Goal: Information Seeking & Learning: Learn about a topic

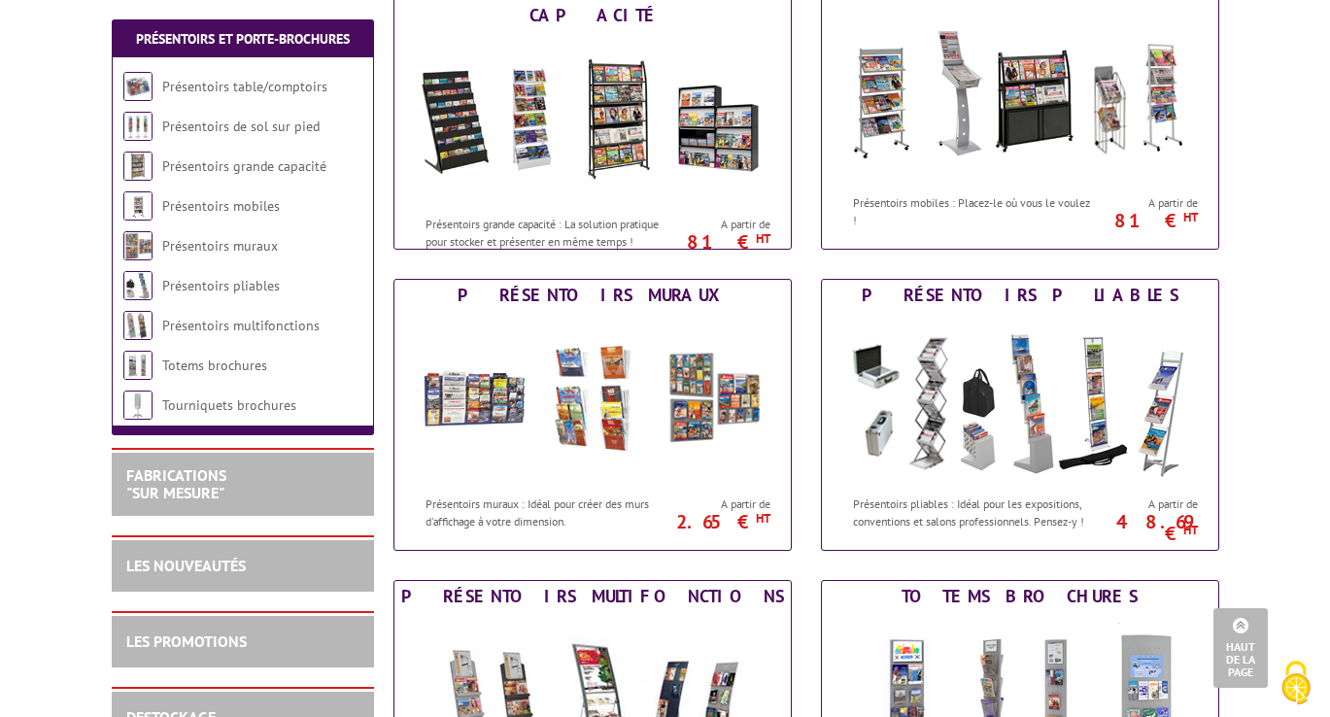
scroll to position [646, 0]
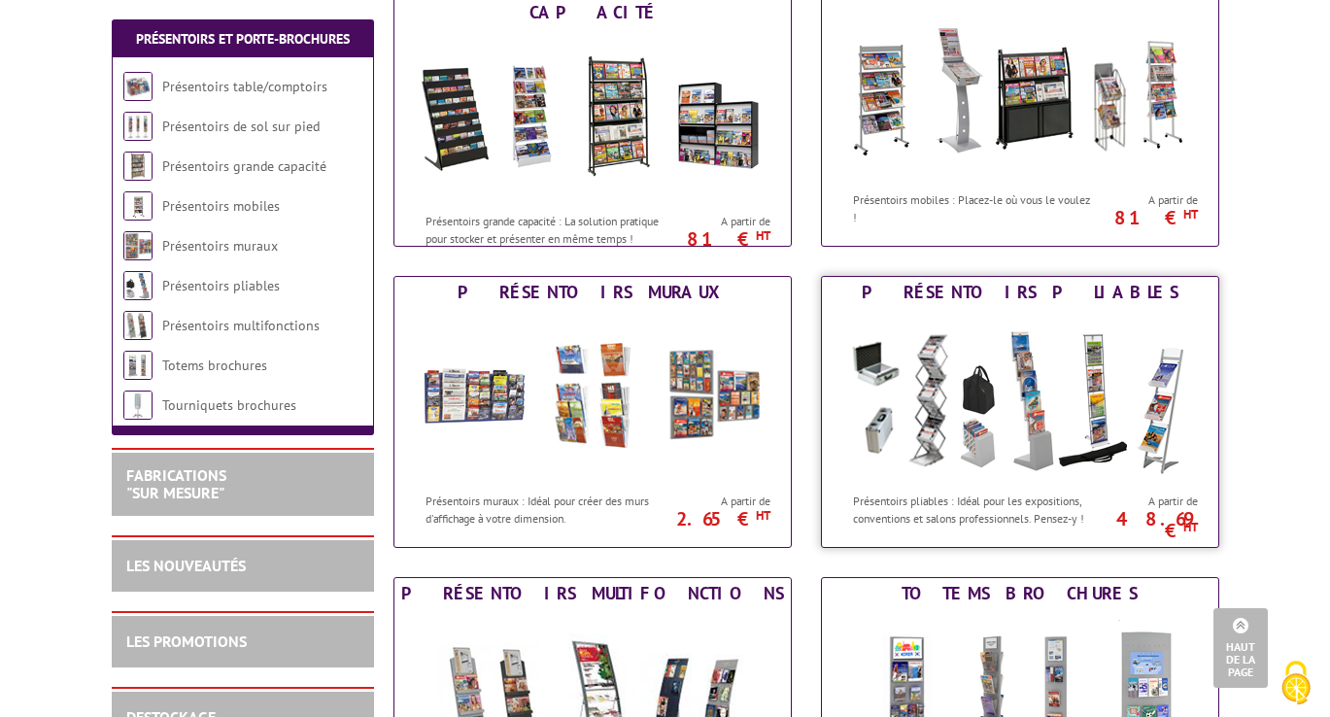
click at [1108, 399] on img at bounding box center [1019, 395] width 359 height 175
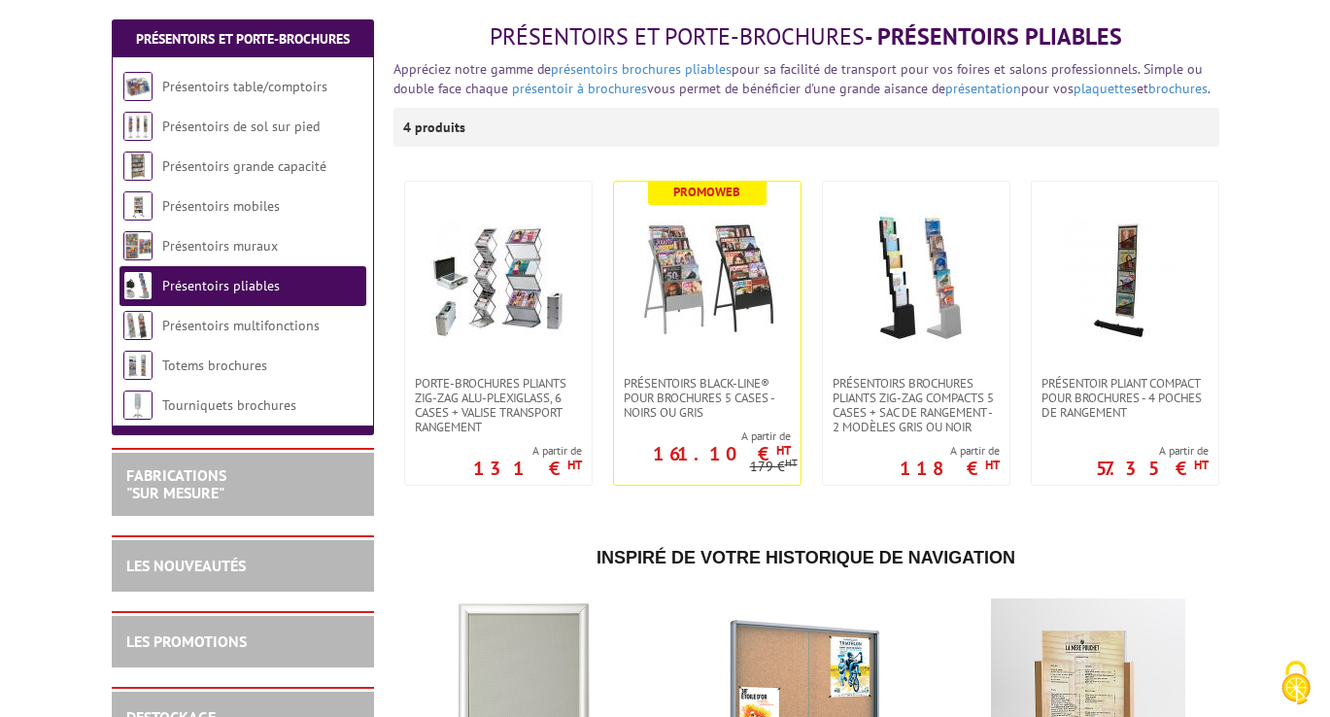
scroll to position [249, 0]
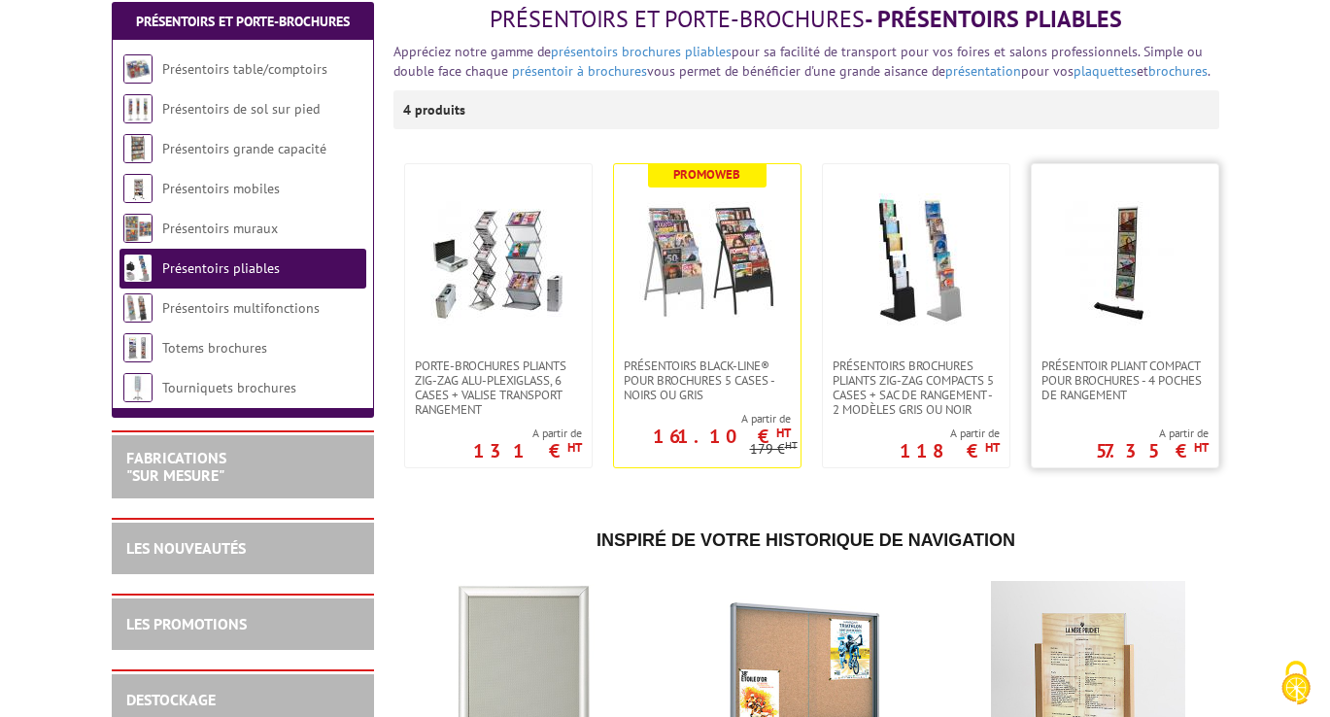
click at [1130, 262] on img at bounding box center [1125, 261] width 136 height 136
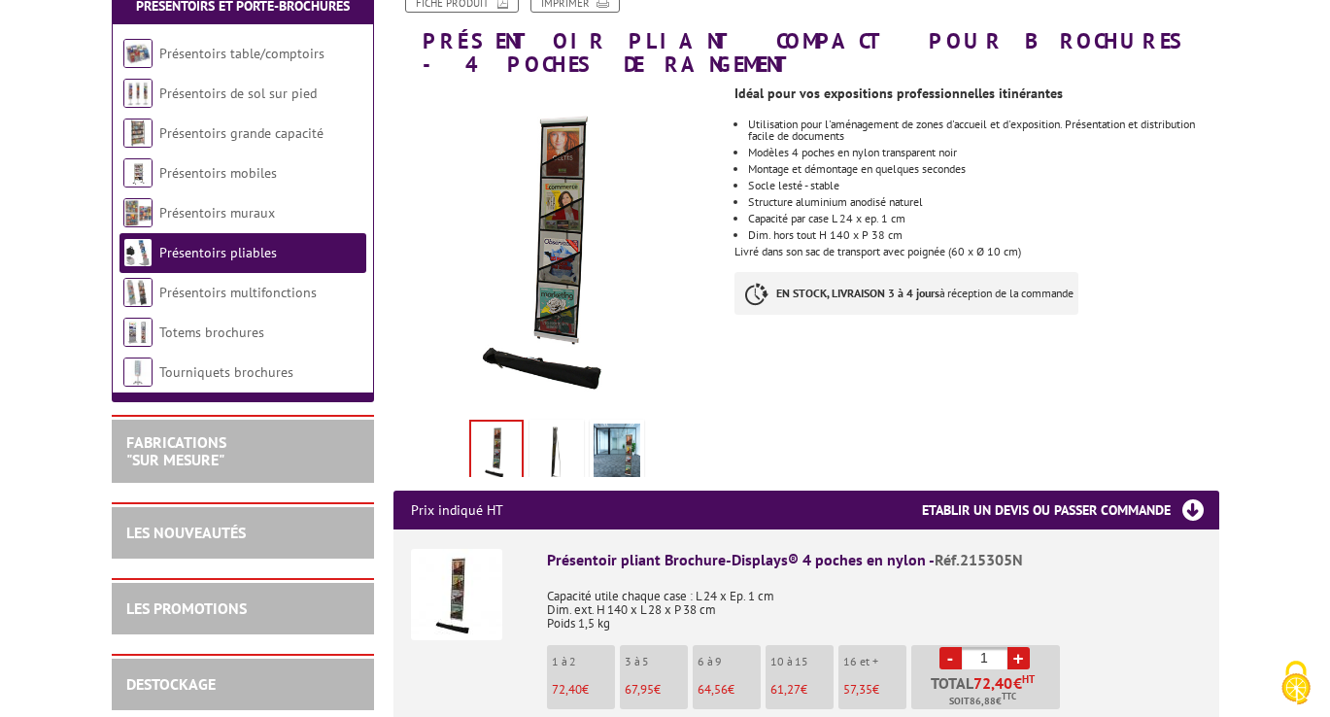
scroll to position [210, 0]
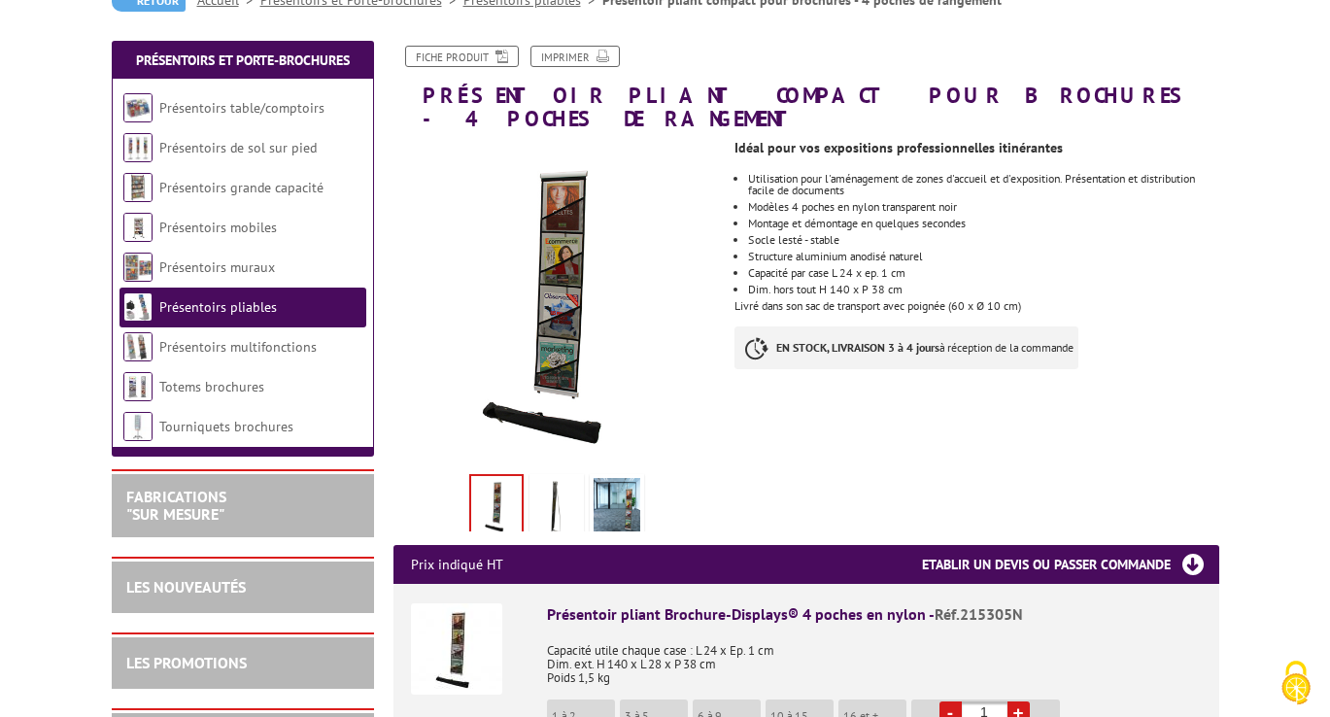
click at [547, 489] on img at bounding box center [556, 508] width 47 height 60
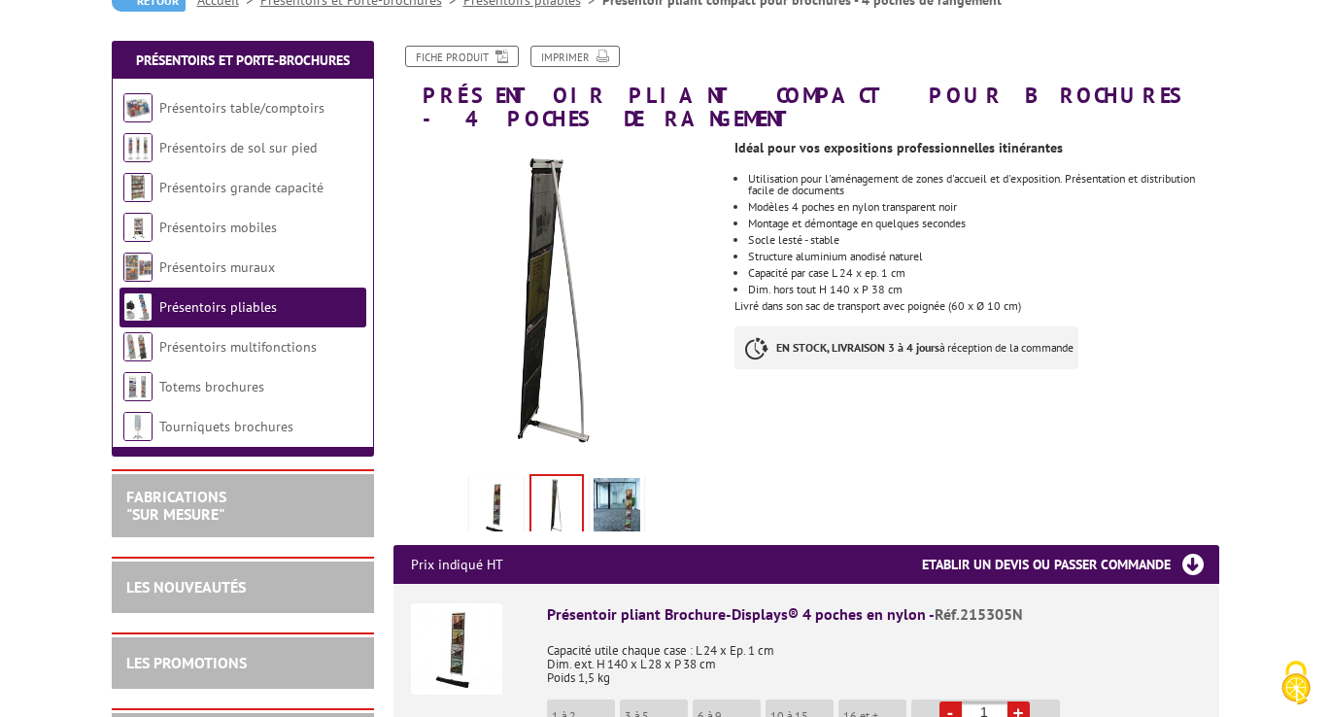
click at [625, 478] on img at bounding box center [616, 508] width 47 height 60
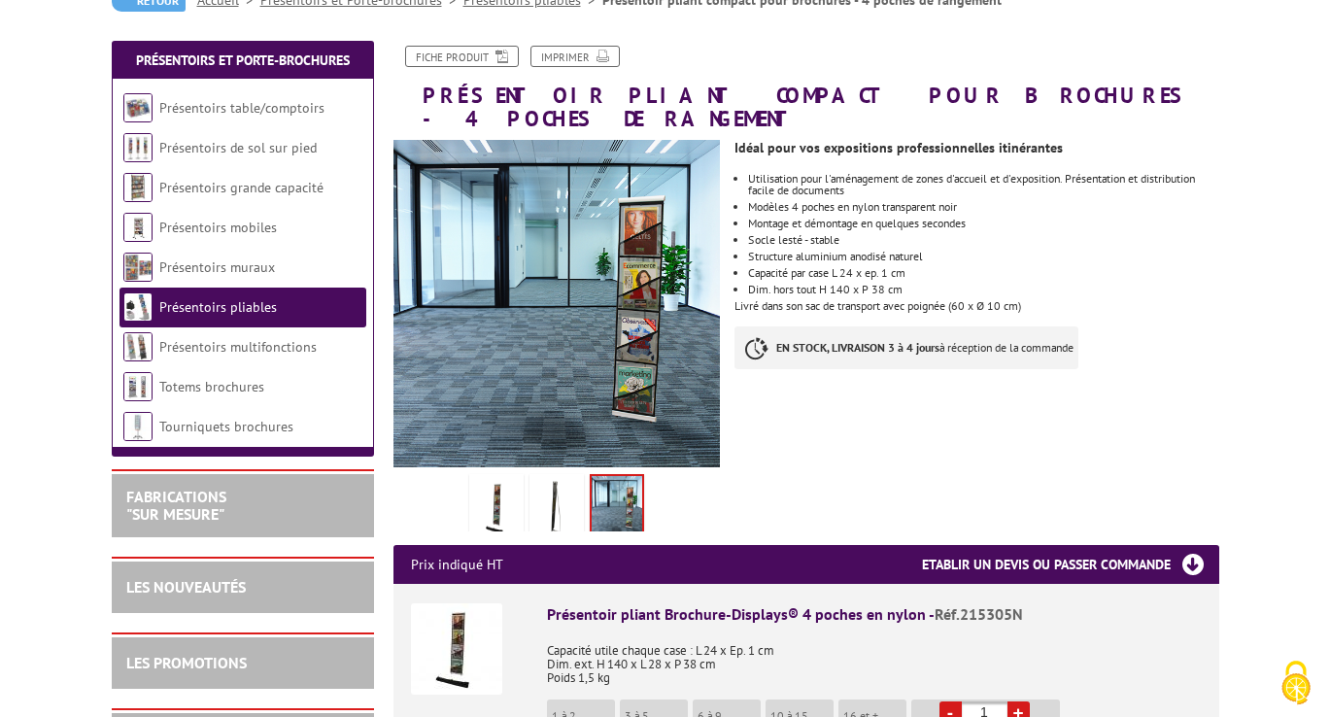
click at [557, 478] on img at bounding box center [556, 508] width 47 height 60
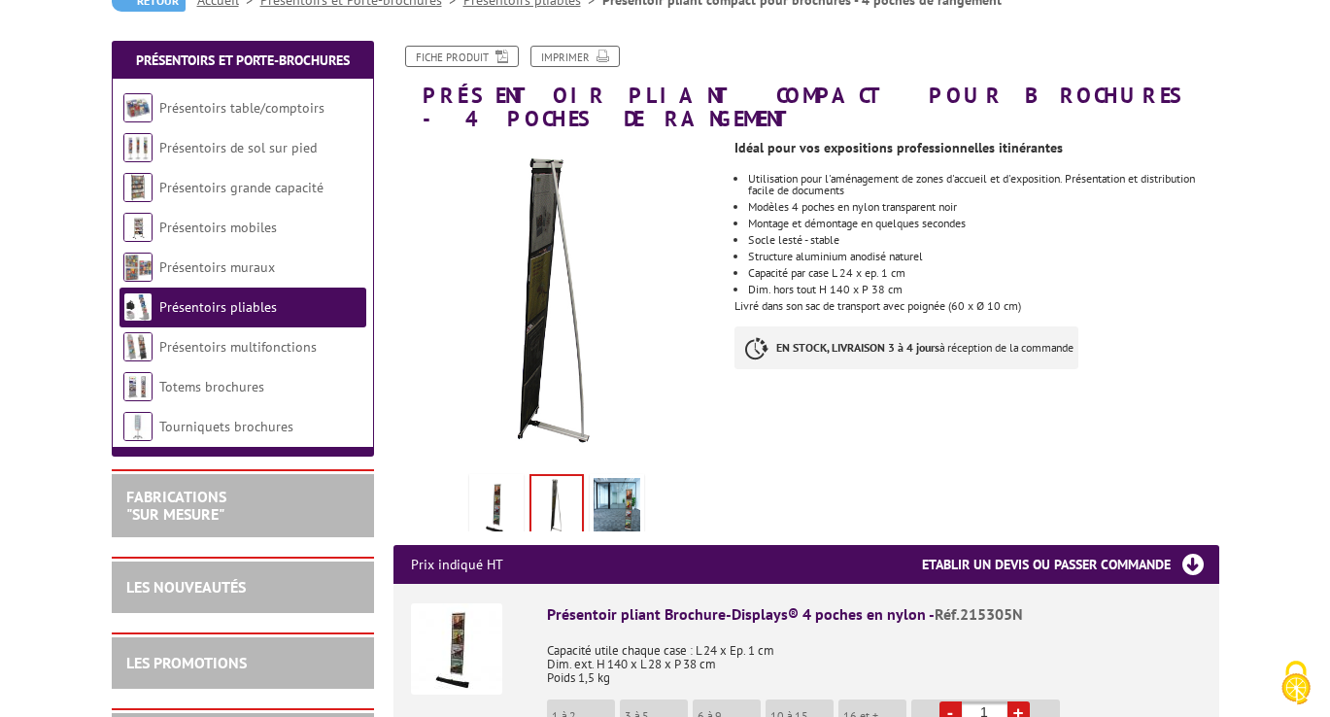
click at [494, 481] on img at bounding box center [496, 508] width 47 height 60
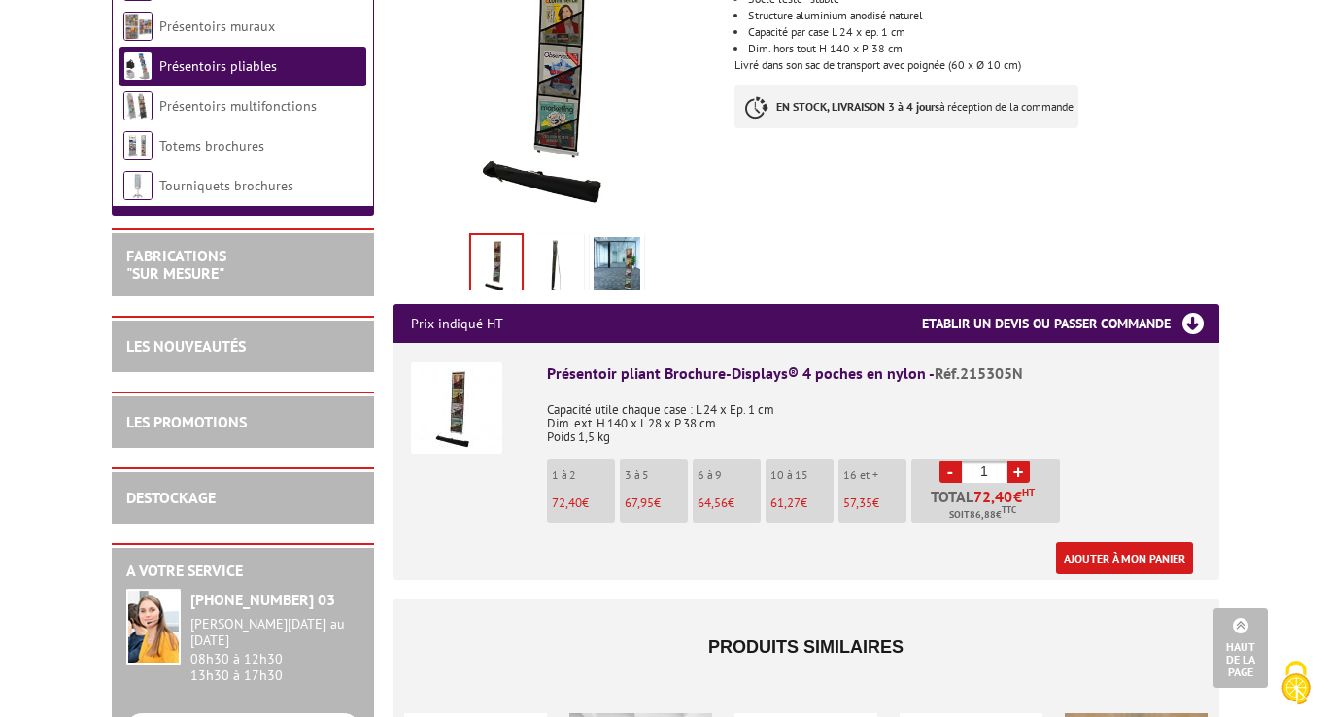
scroll to position [0, 0]
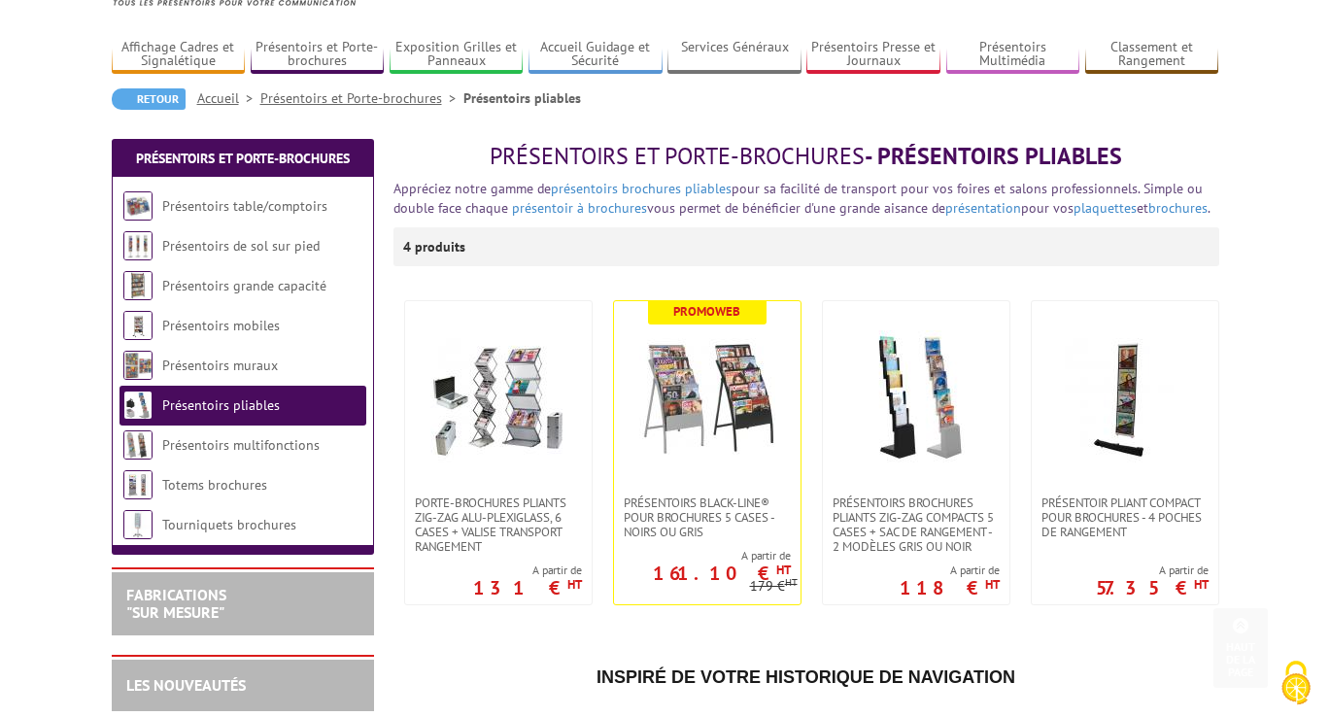
scroll to position [107, 0]
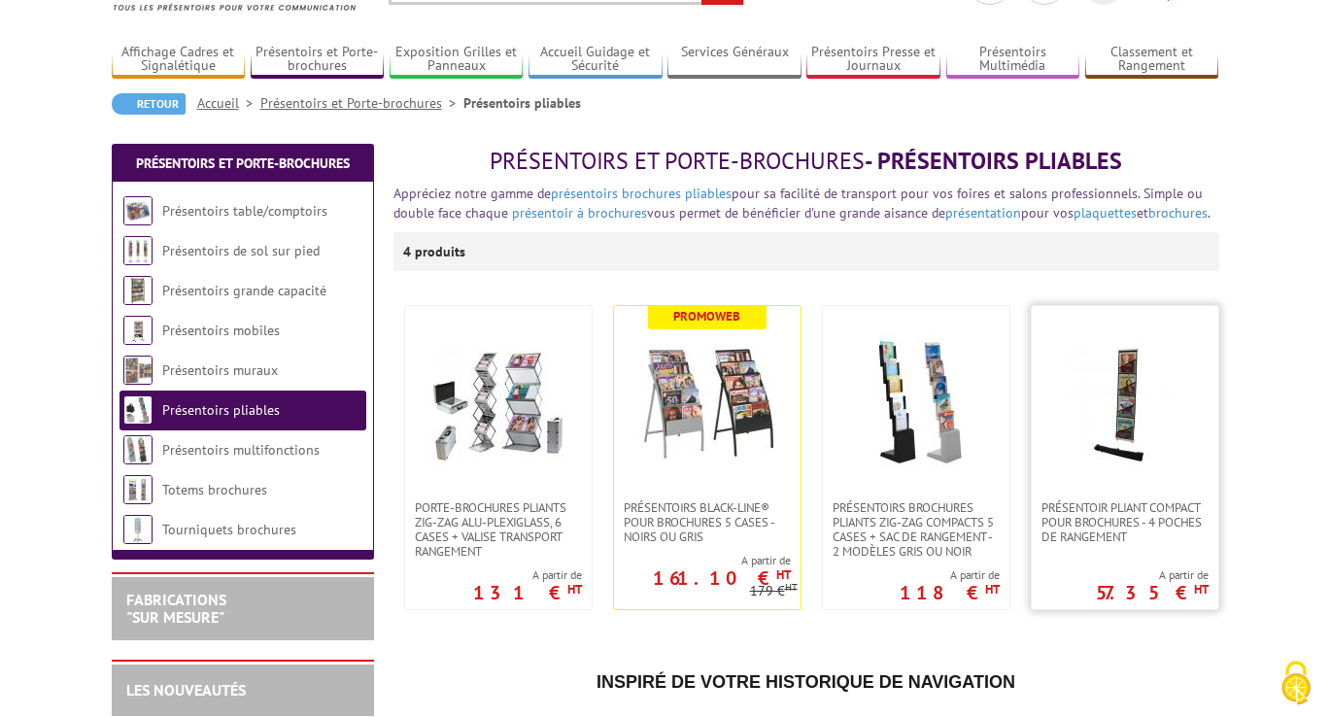
click at [1136, 369] on img at bounding box center [1125, 403] width 136 height 136
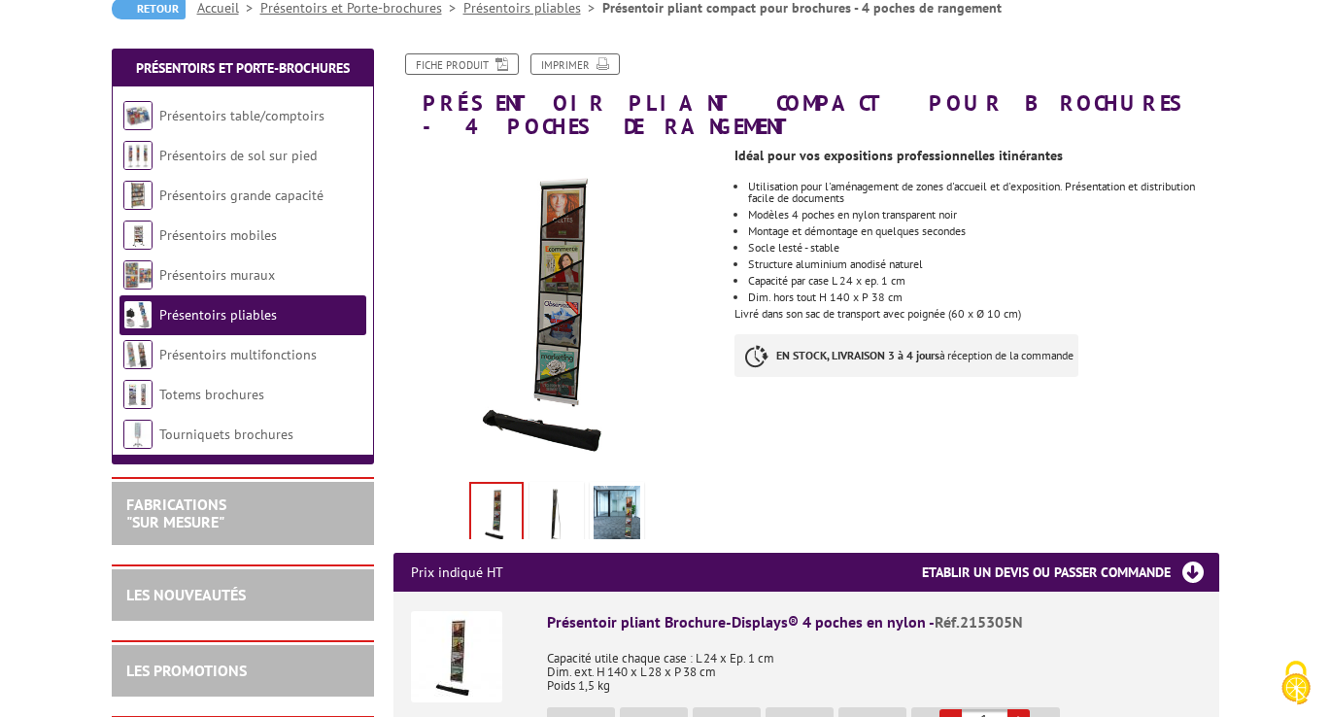
scroll to position [121, 0]
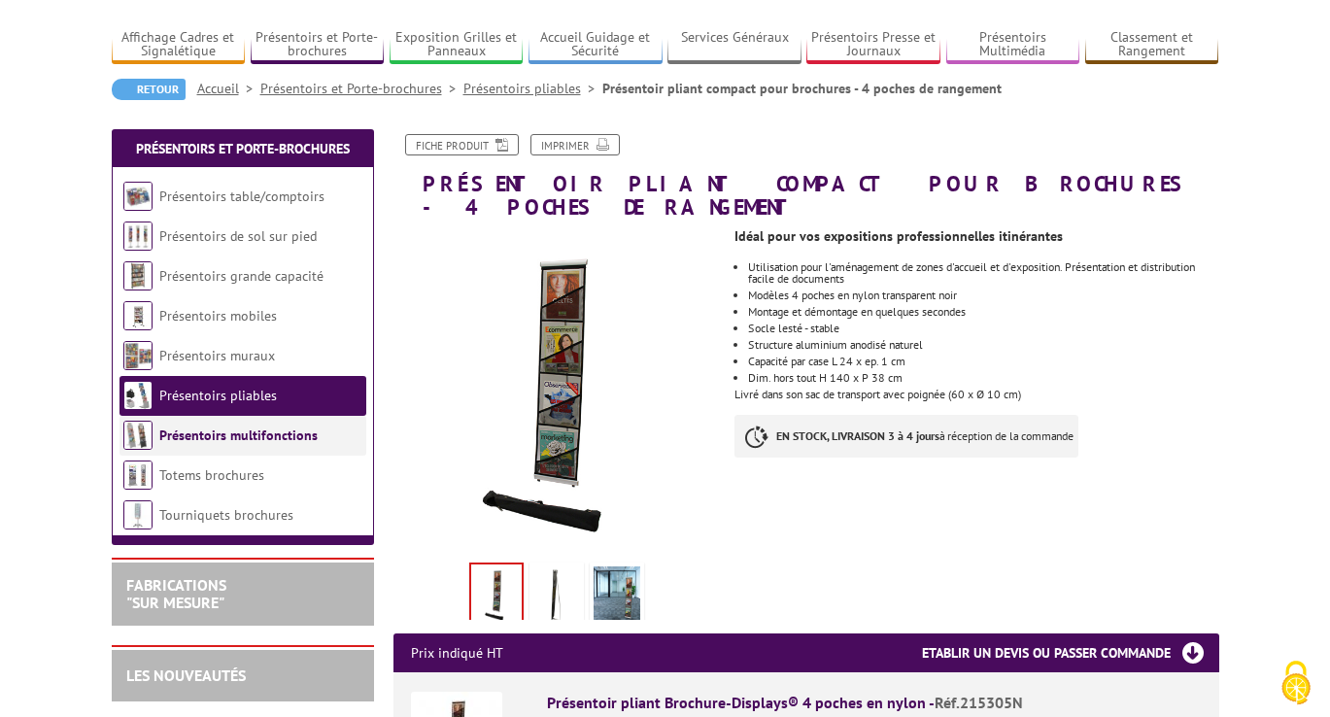
click at [196, 435] on link "Présentoirs multifonctions" at bounding box center [238, 434] width 158 height 17
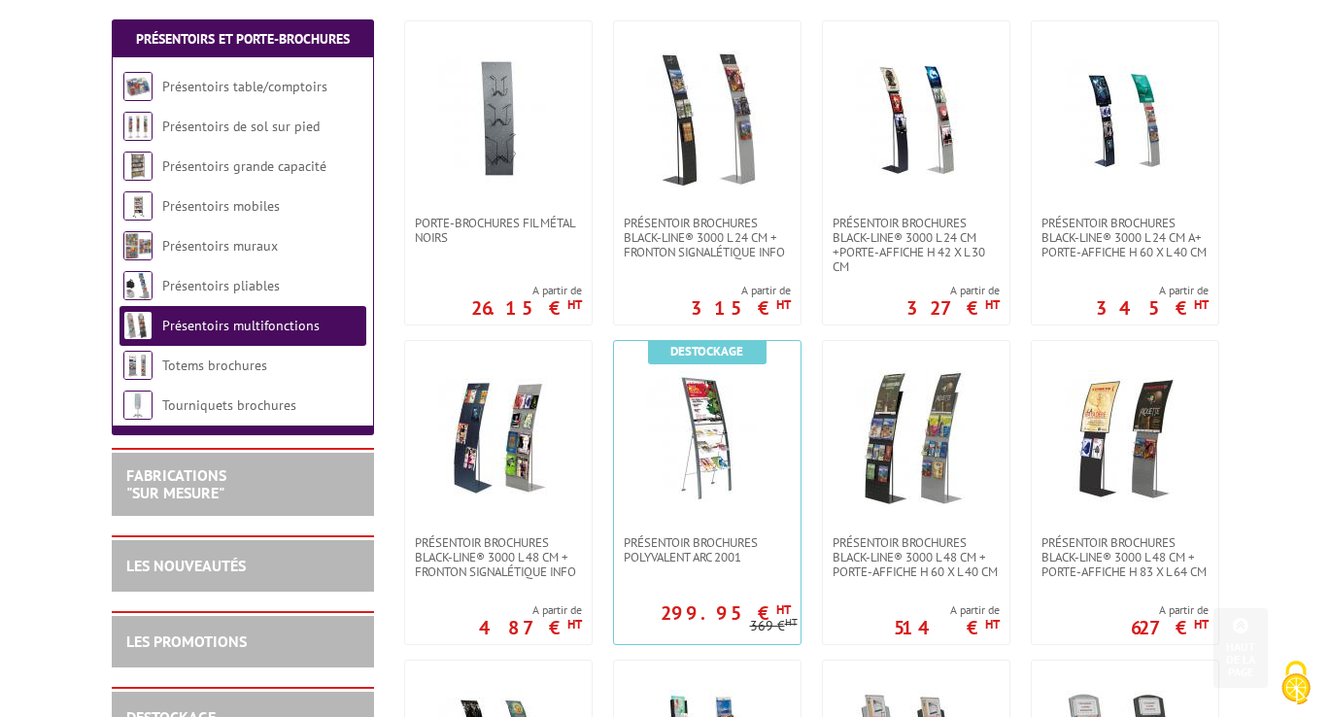
scroll to position [392, 0]
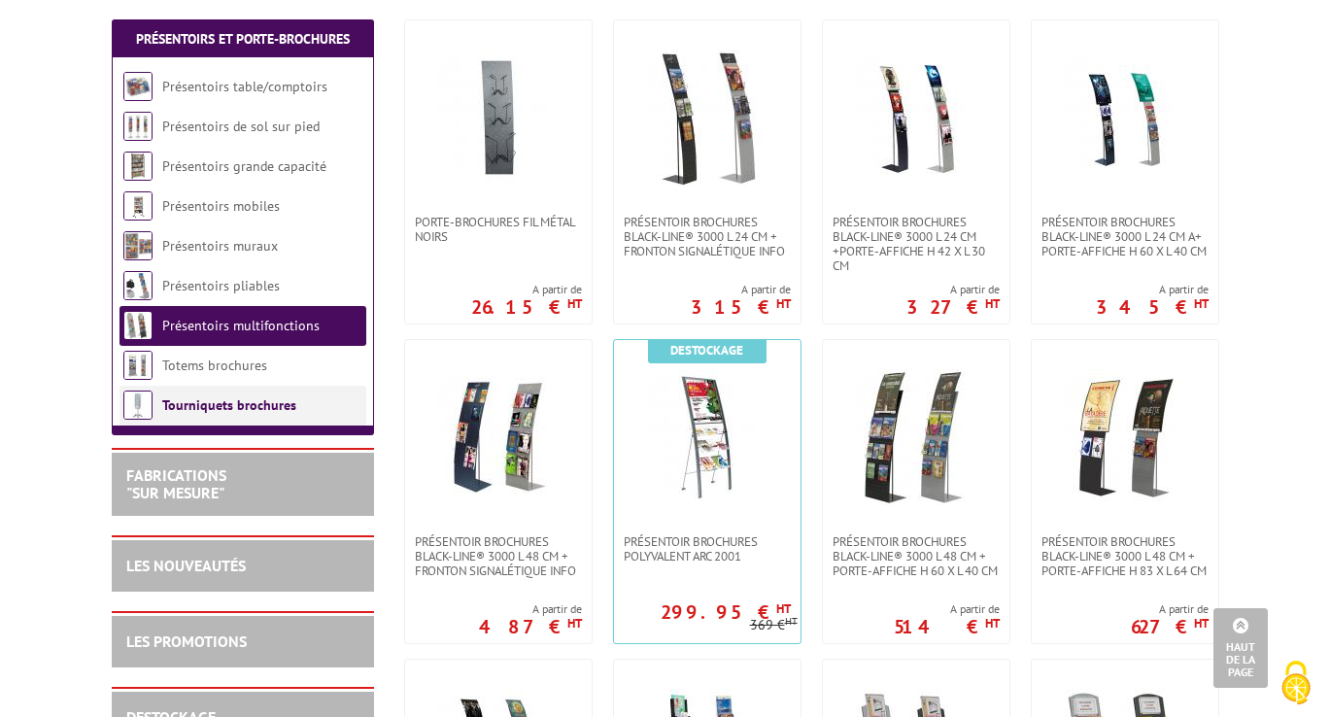
click at [199, 398] on link "Tourniquets brochures" at bounding box center [229, 404] width 134 height 17
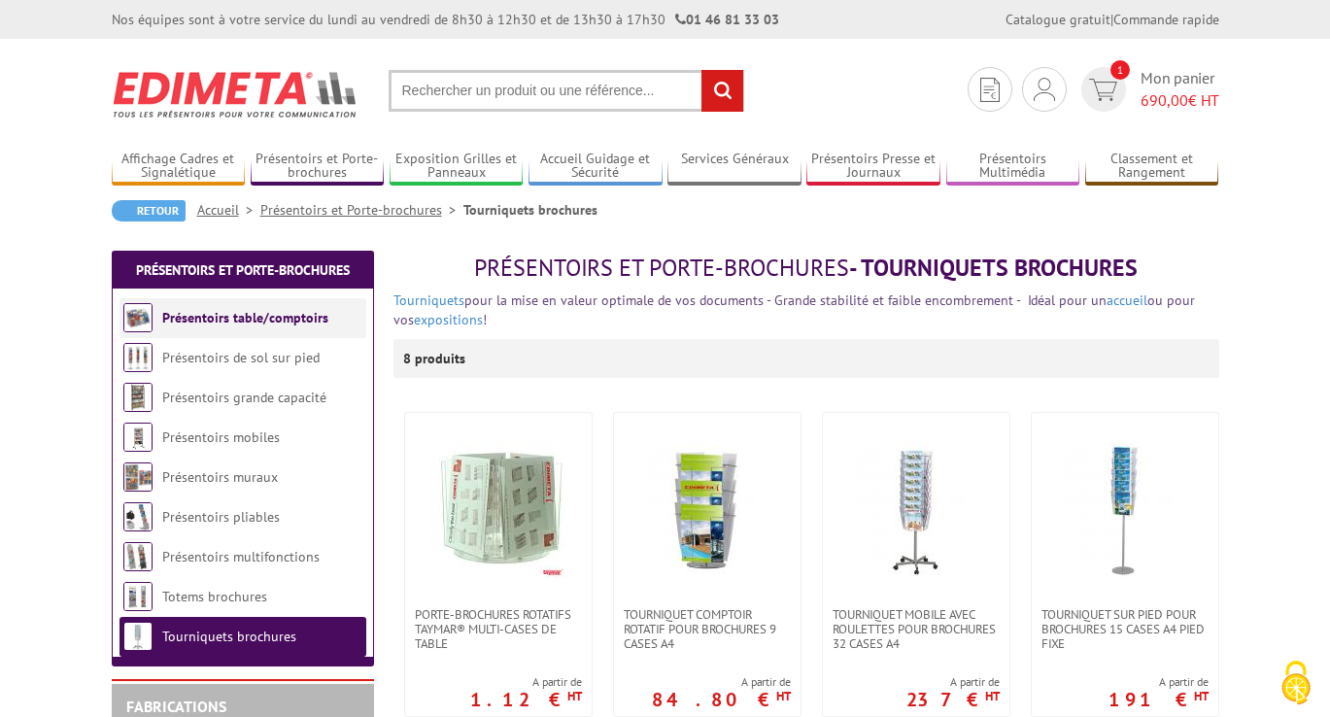
click at [213, 325] on link "Présentoirs table/comptoirs" at bounding box center [245, 317] width 166 height 17
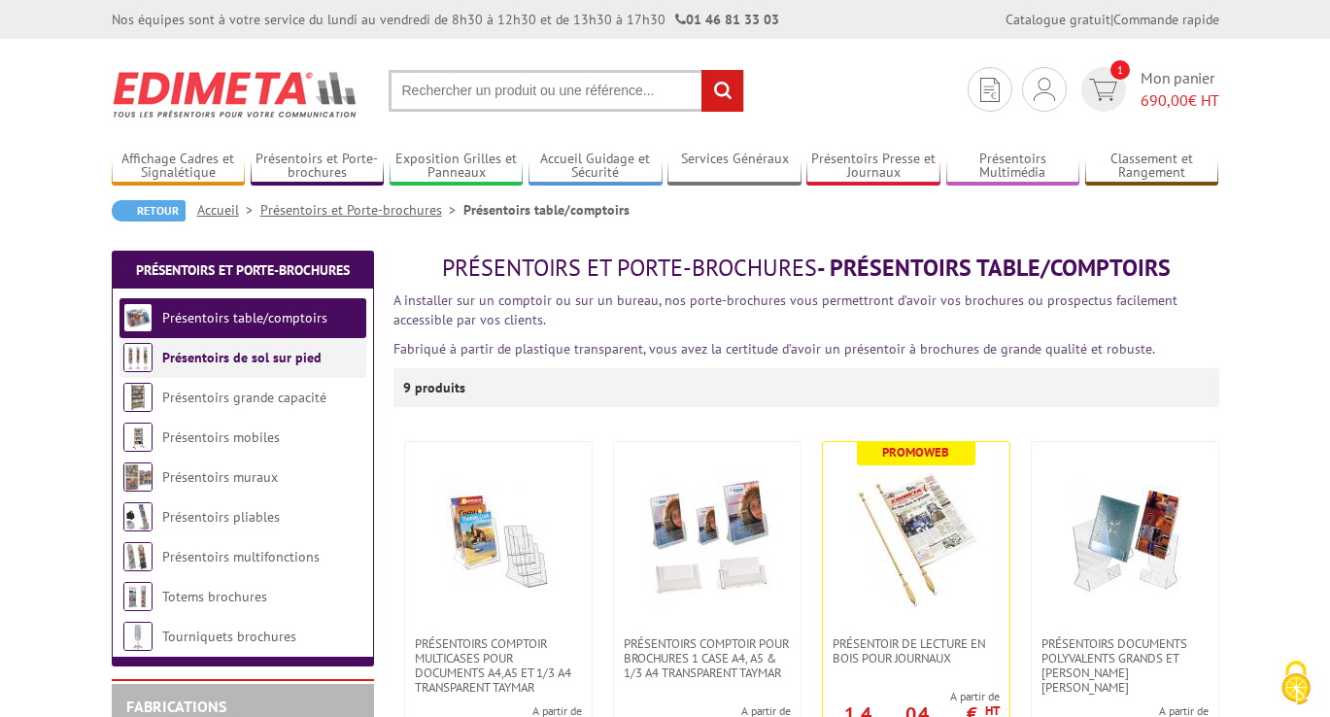
click at [225, 360] on link "Présentoirs de sol sur pied" at bounding box center [241, 357] width 159 height 17
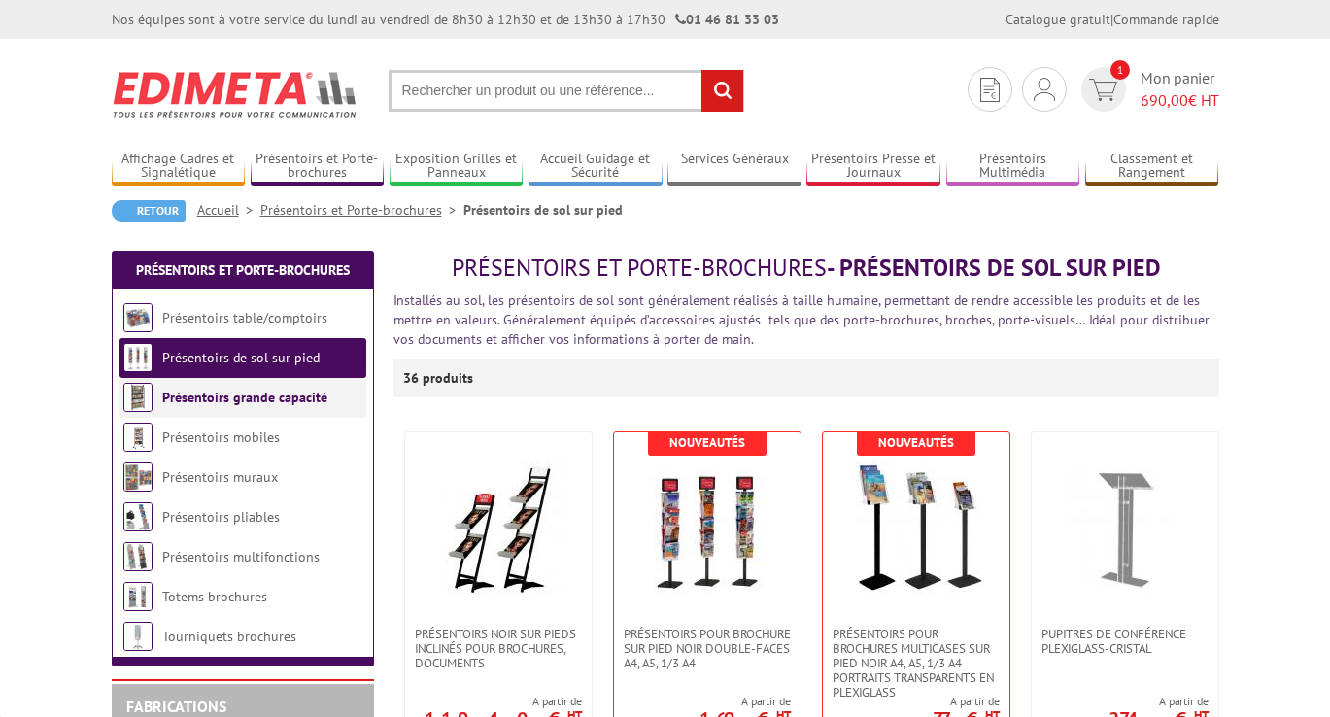
click at [227, 384] on li "Présentoirs grande capacité" at bounding box center [242, 398] width 247 height 40
click at [220, 437] on link "Présentoirs mobiles" at bounding box center [221, 436] width 118 height 17
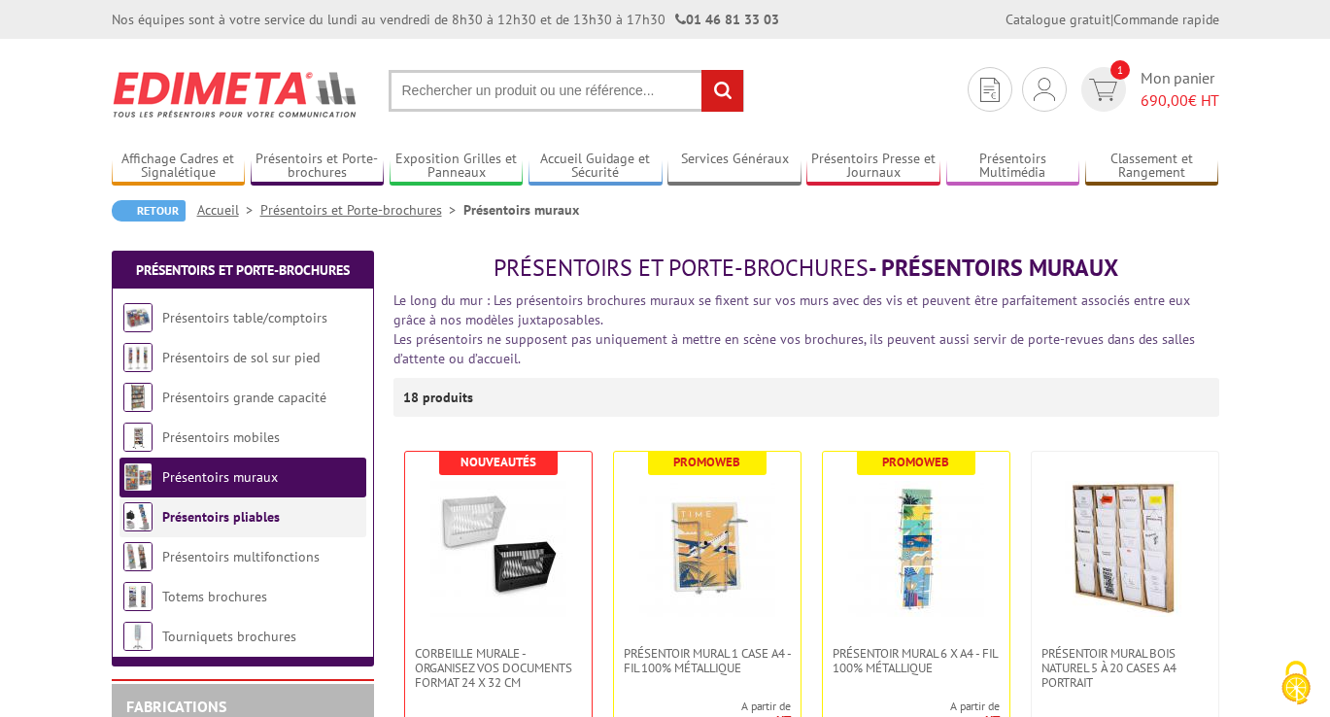
click at [222, 513] on link "Présentoirs pliables" at bounding box center [221, 516] width 118 height 17
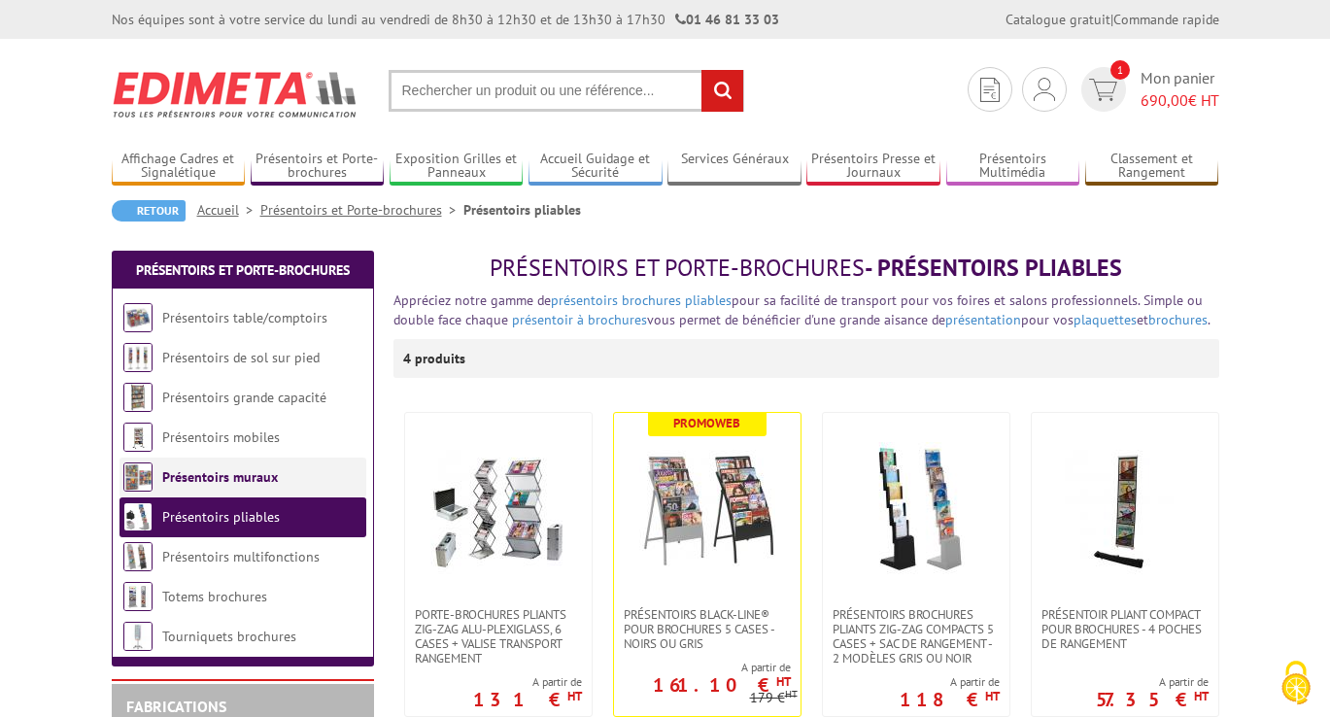
click at [224, 477] on link "Présentoirs muraux" at bounding box center [220, 476] width 116 height 17
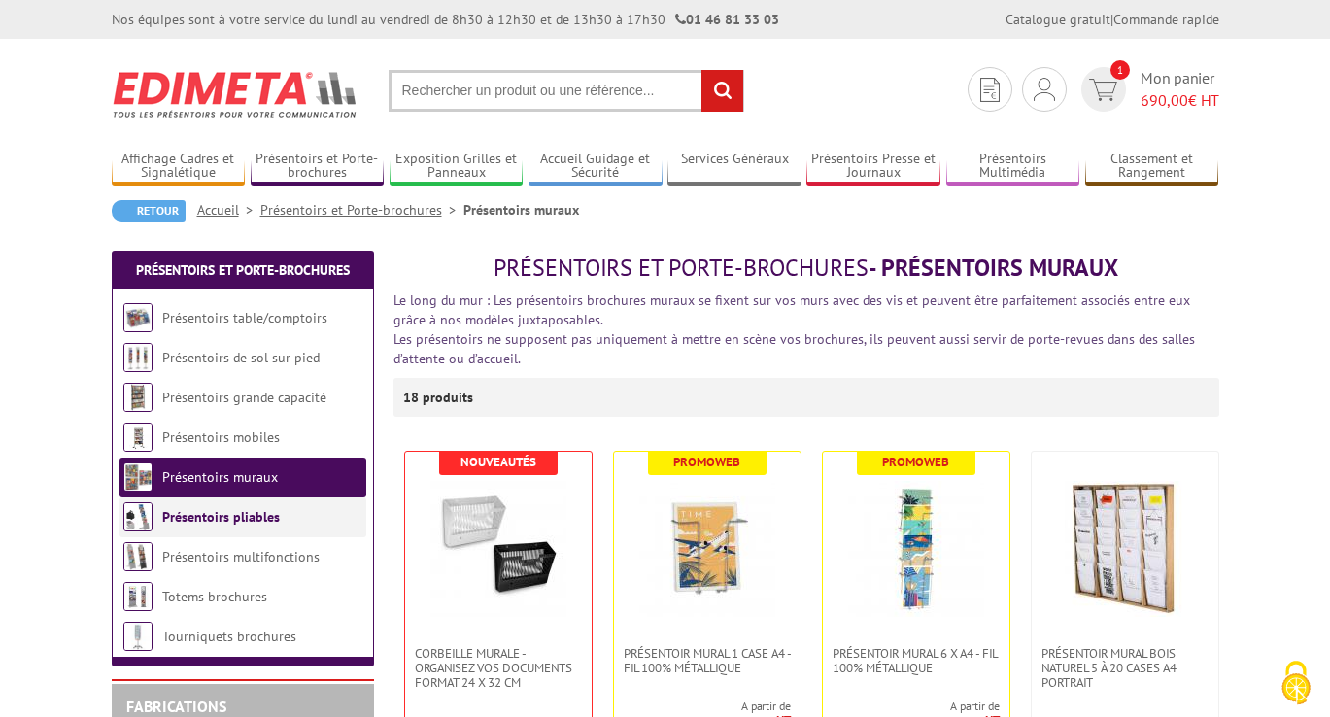
click at [224, 515] on link "Présentoirs pliables" at bounding box center [221, 516] width 118 height 17
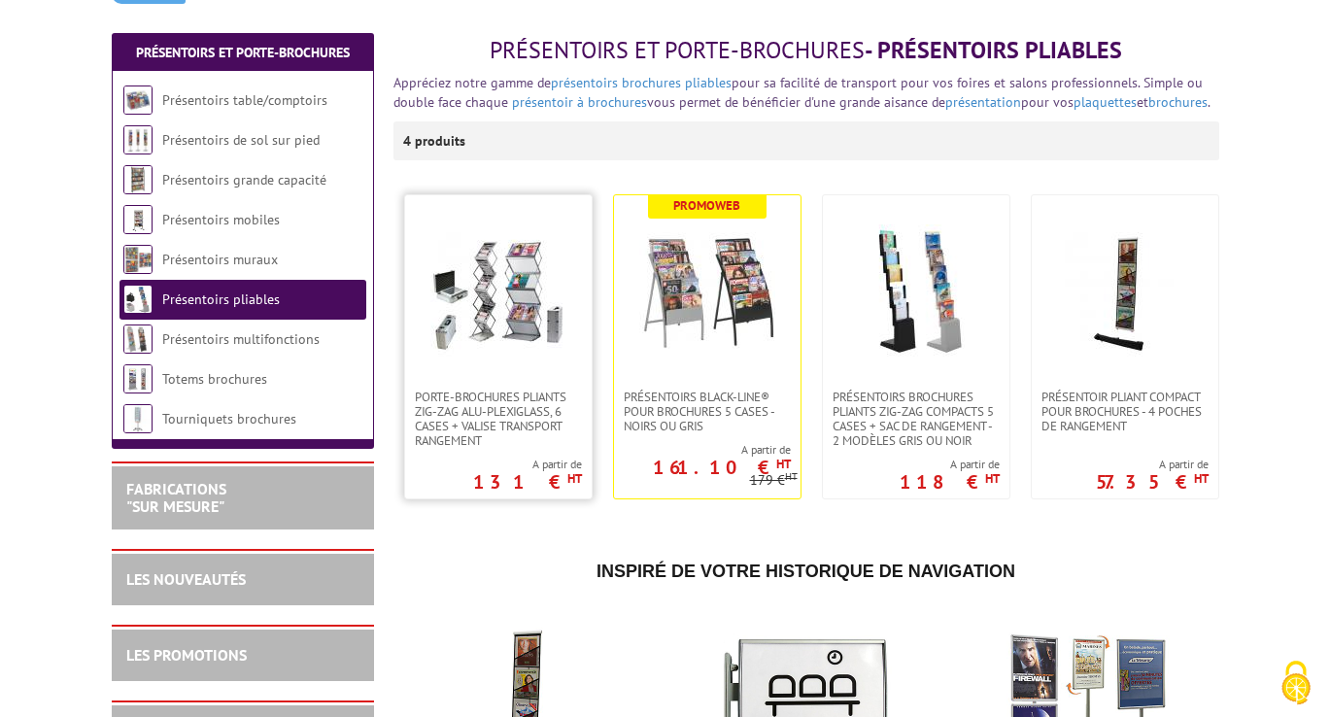
scroll to position [221, 0]
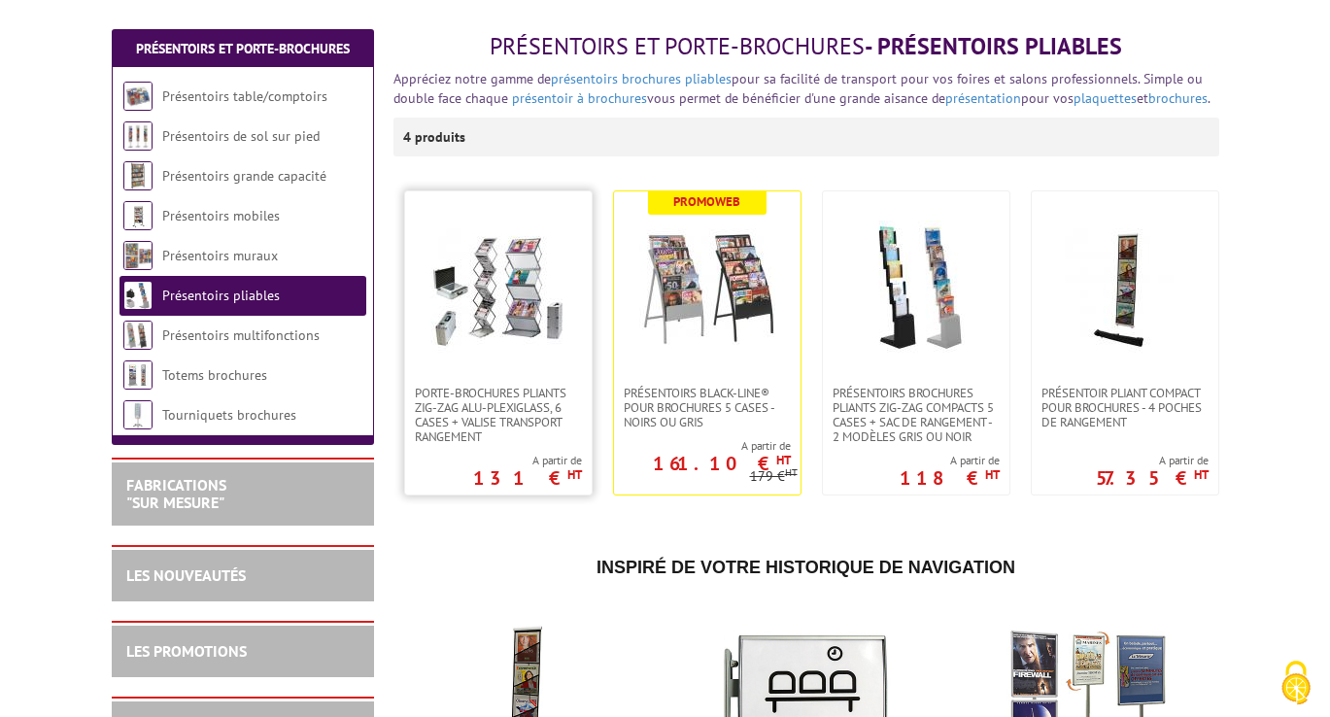
click at [510, 310] on img at bounding box center [498, 288] width 136 height 136
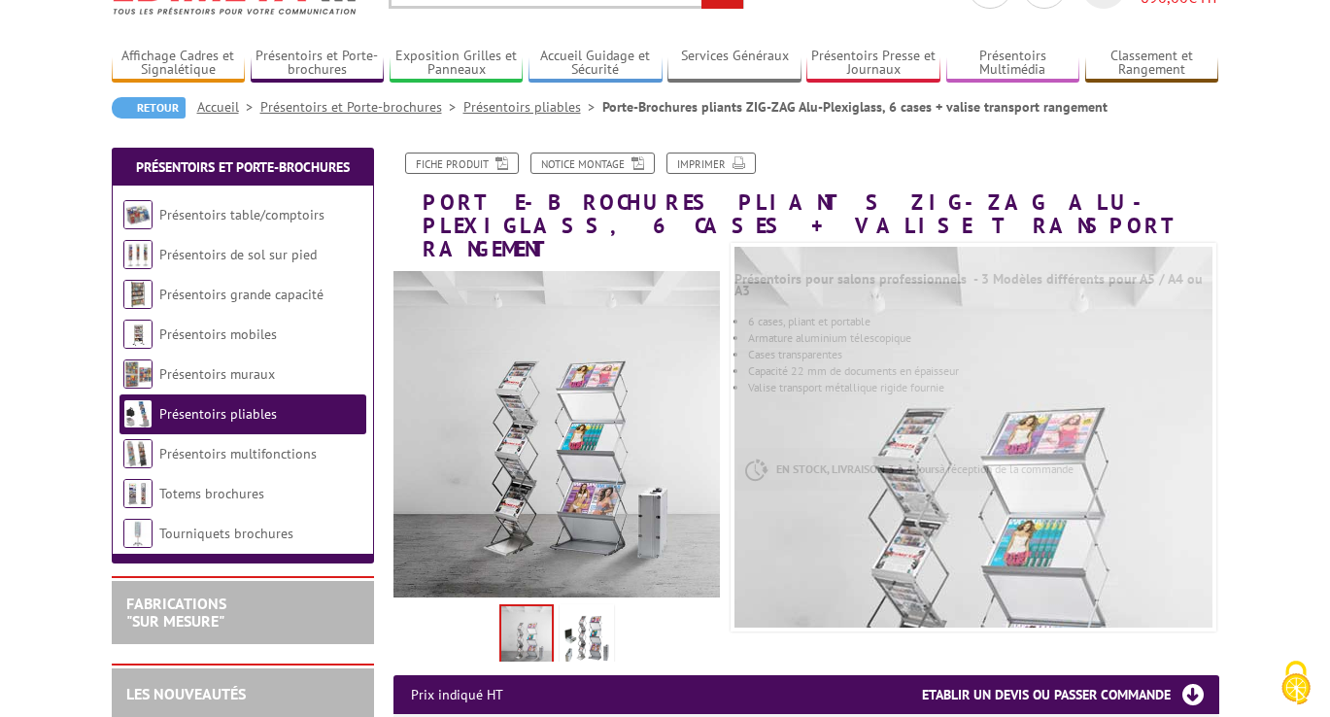
scroll to position [119, 0]
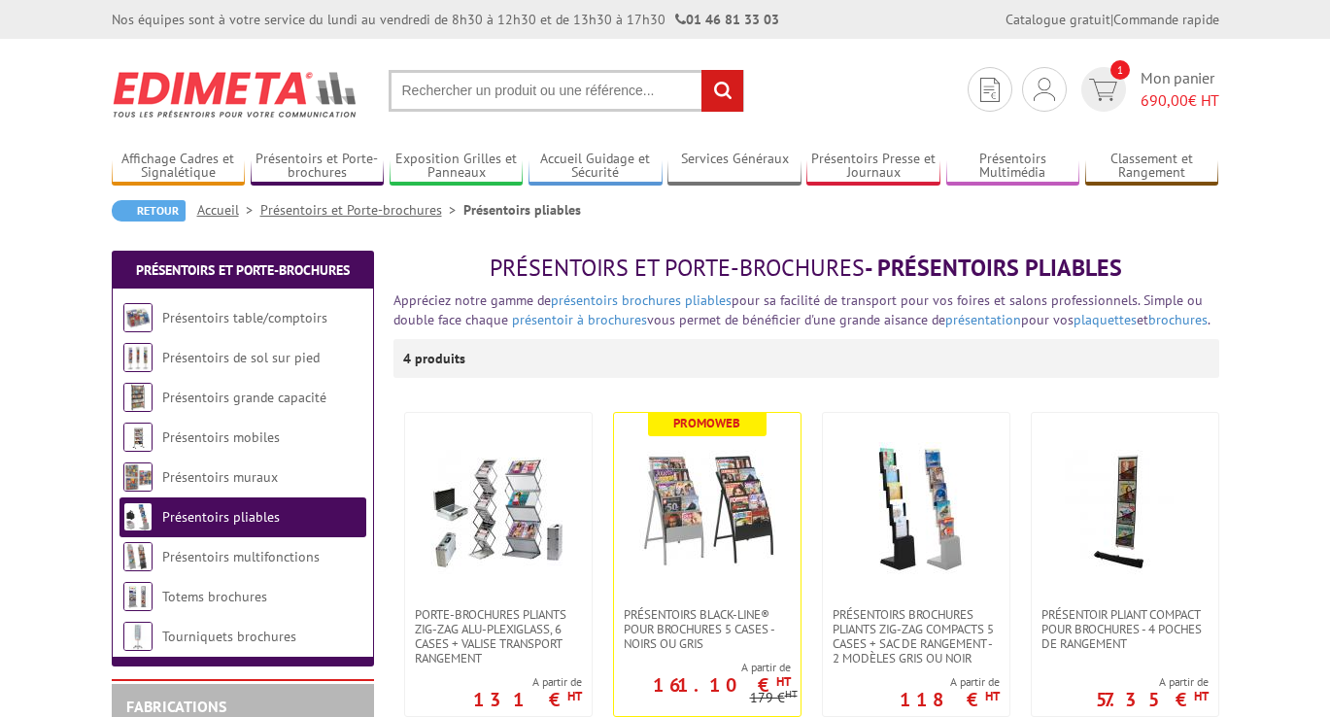
scroll to position [221, 0]
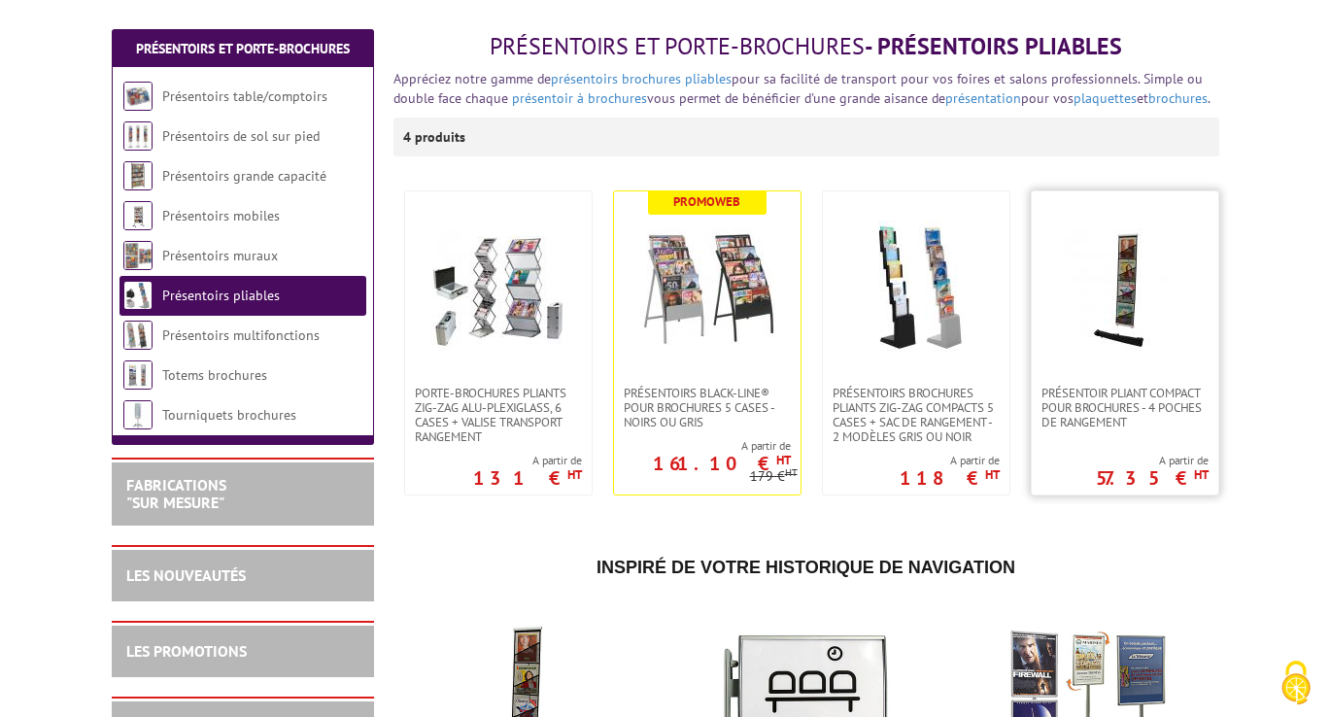
click at [1136, 279] on img at bounding box center [1125, 288] width 136 height 136
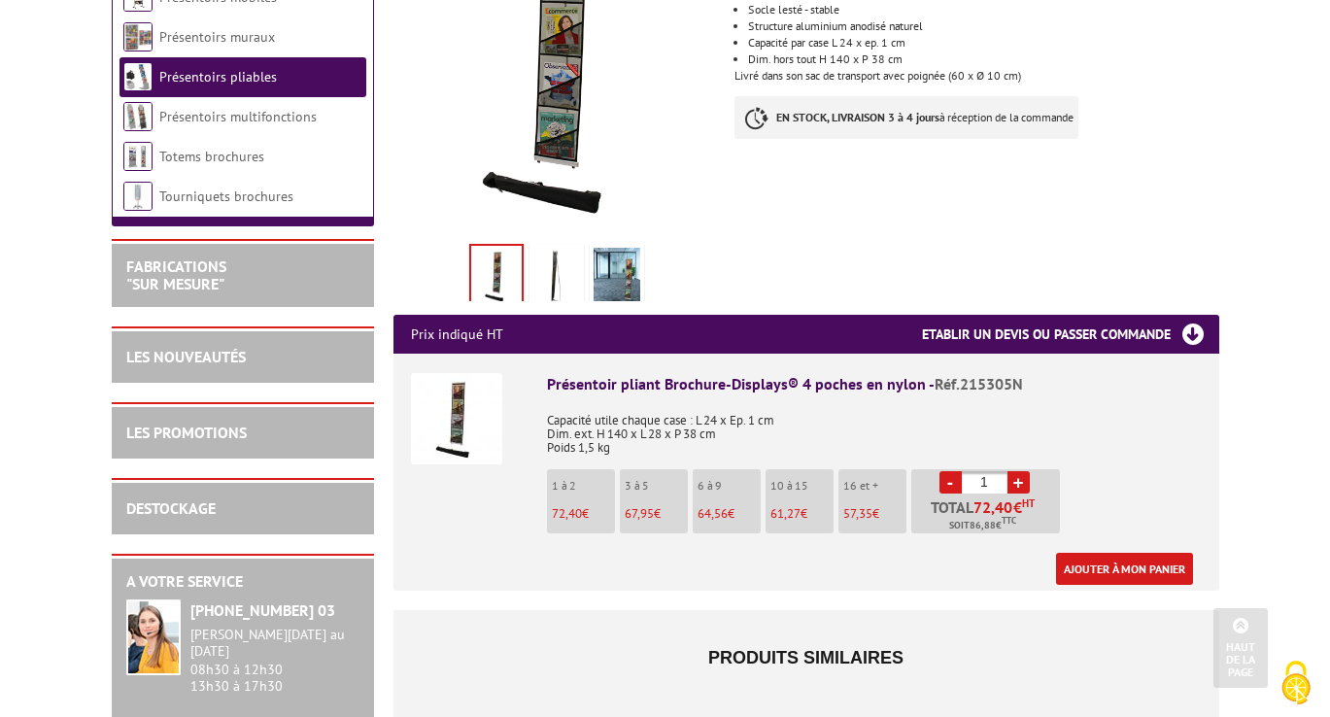
scroll to position [442, 0]
